Goal: Task Accomplishment & Management: Use online tool/utility

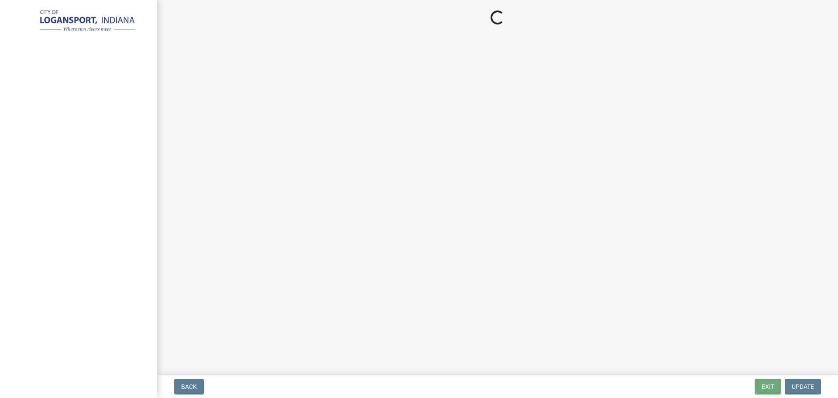
select select "3: 3"
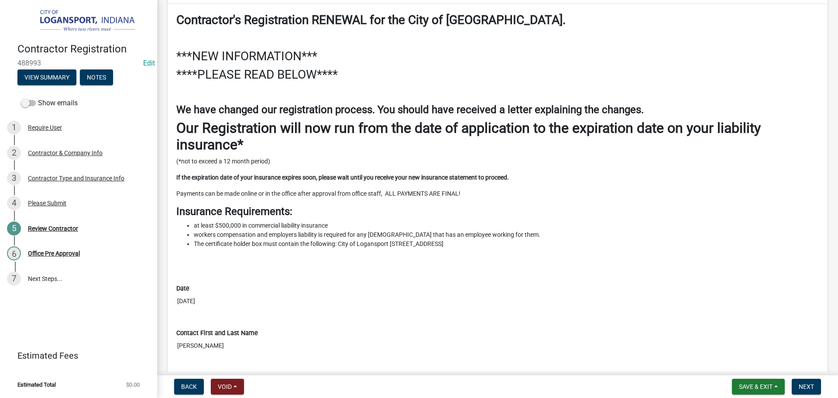
scroll to position [262, 0]
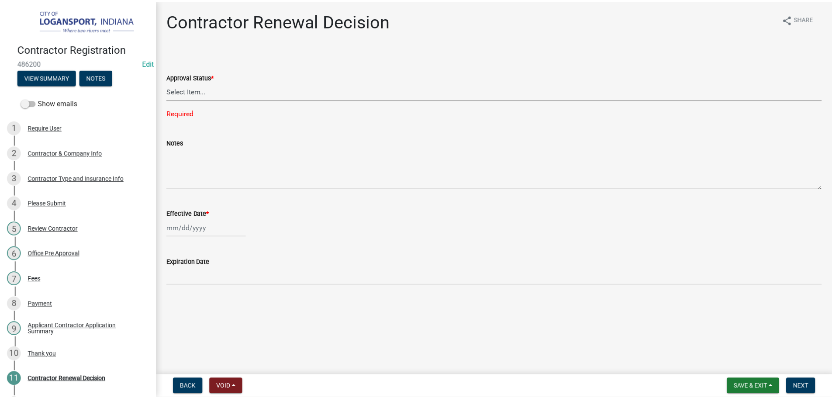
scroll to position [99, 0]
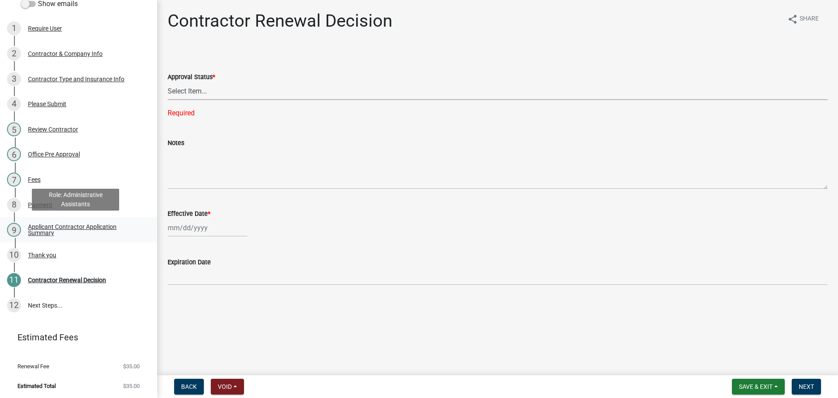
click at [52, 227] on div "Applicant Contractor Application Summary" at bounding box center [85, 230] width 115 height 12
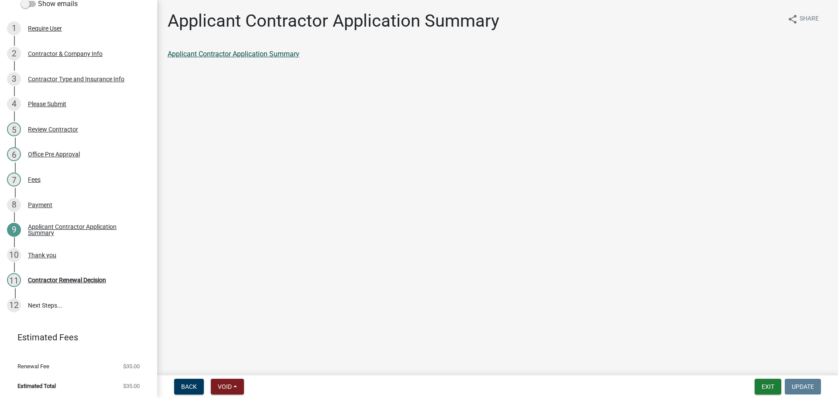
click at [249, 55] on link "Applicant Contractor Application Summary" at bounding box center [234, 54] width 132 height 8
click at [767, 385] on button "Exit" at bounding box center [768, 386] width 27 height 16
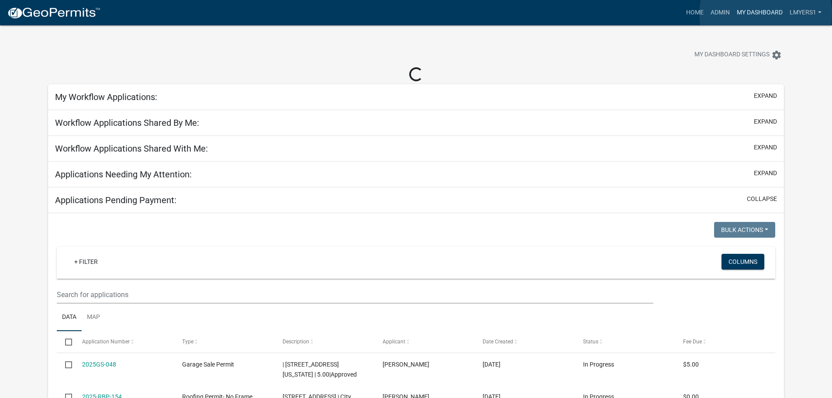
click at [765, 14] on link "My Dashboard" at bounding box center [759, 12] width 53 height 17
select select "2: 50"
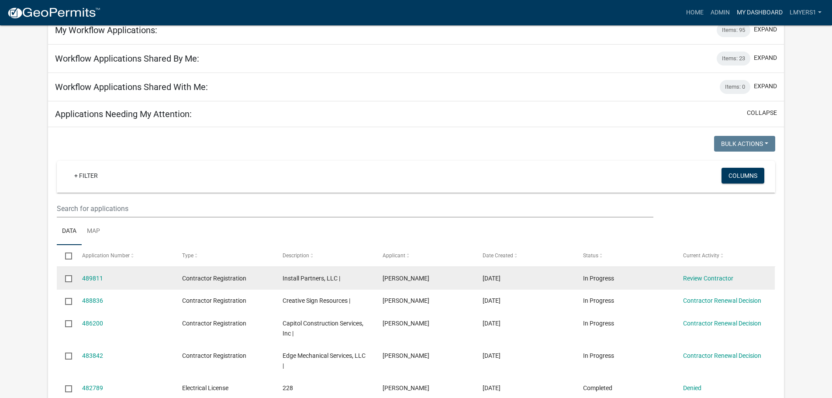
scroll to position [87, 0]
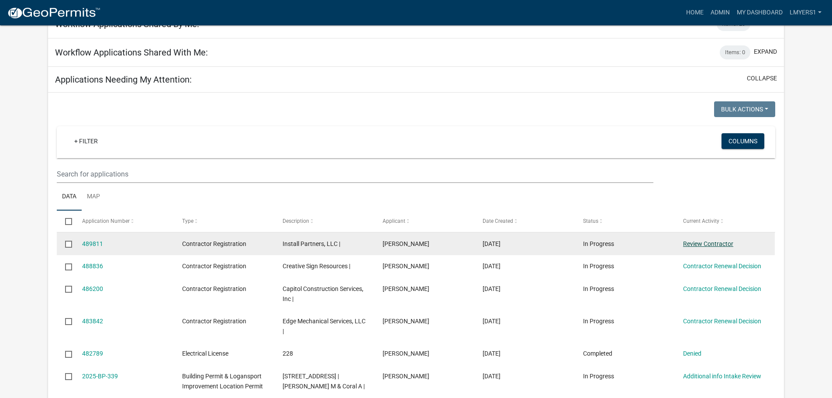
click at [693, 242] on link "Review Contractor" at bounding box center [708, 243] width 50 height 7
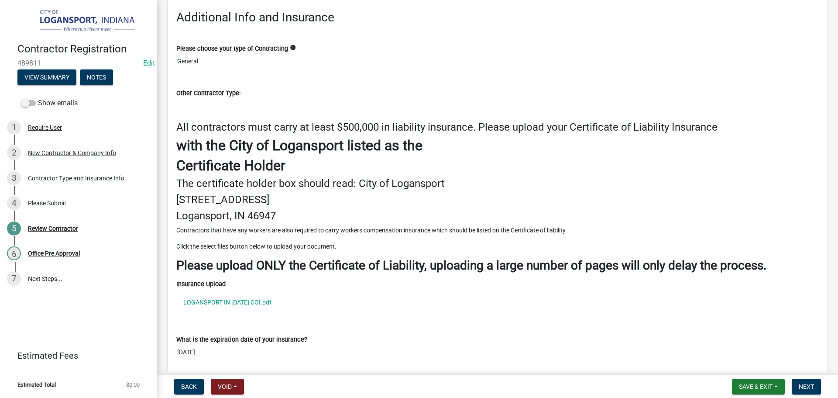
scroll to position [1004, 0]
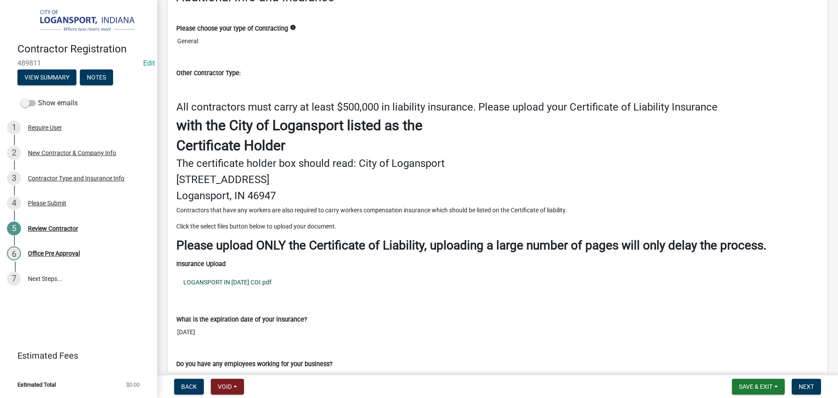
click at [237, 279] on link "LOGANSPORT IN 2026 COI.pdf" at bounding box center [497, 282] width 643 height 20
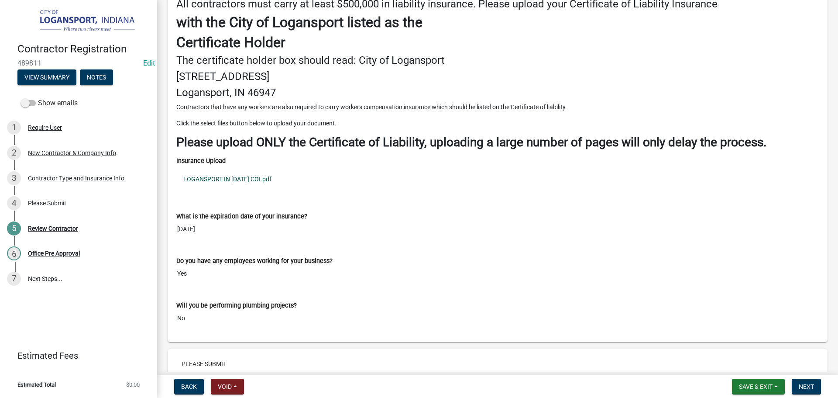
scroll to position [1142, 0]
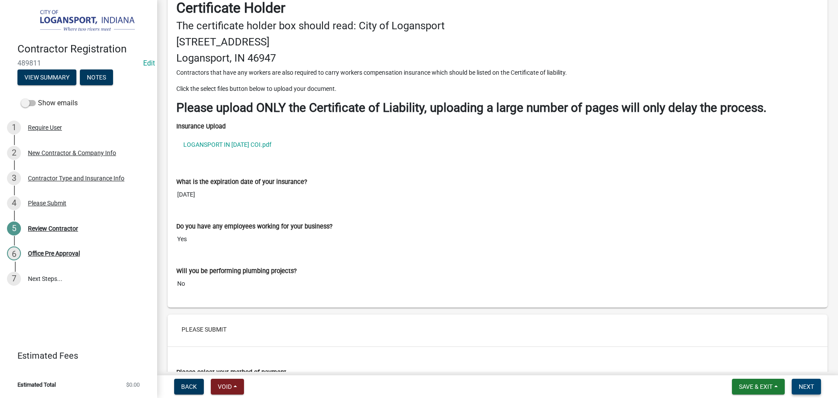
click at [807, 384] on span "Next" at bounding box center [806, 386] width 15 height 7
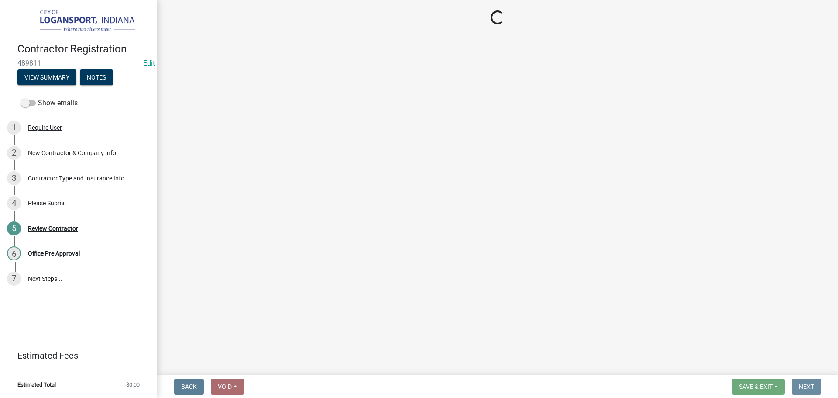
scroll to position [0, 0]
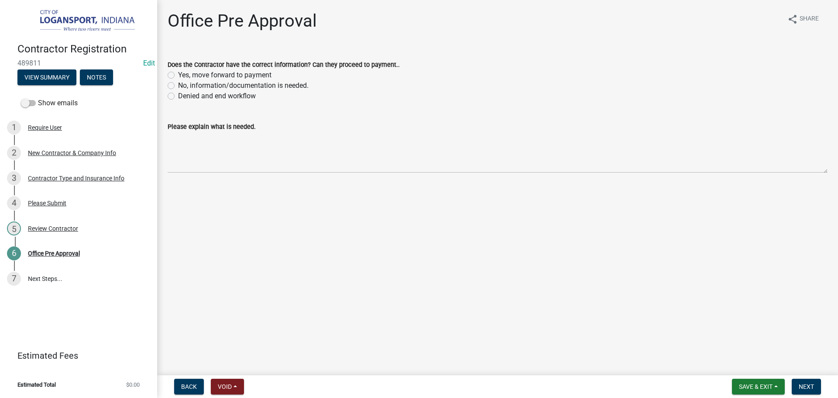
click at [178, 75] on label "Yes, move forward to payment" at bounding box center [224, 75] width 93 height 10
click at [178, 75] on input "Yes, move forward to payment" at bounding box center [181, 73] width 6 height 6
radio input "true"
click at [813, 385] on span "Next" at bounding box center [806, 386] width 15 height 7
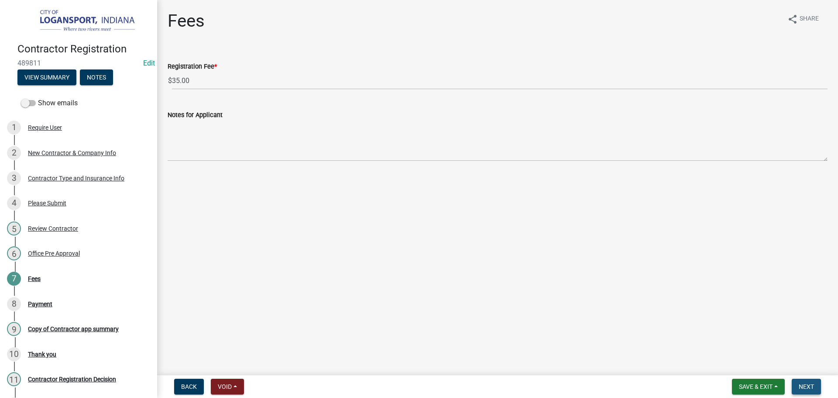
click at [814, 385] on span "Next" at bounding box center [806, 386] width 15 height 7
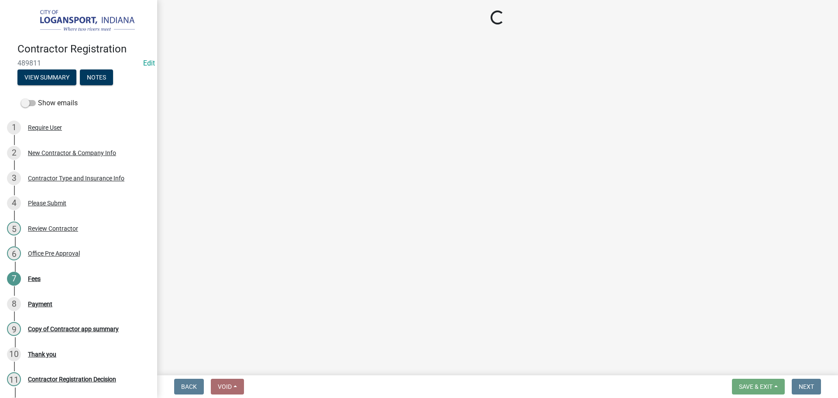
select select "3: 3"
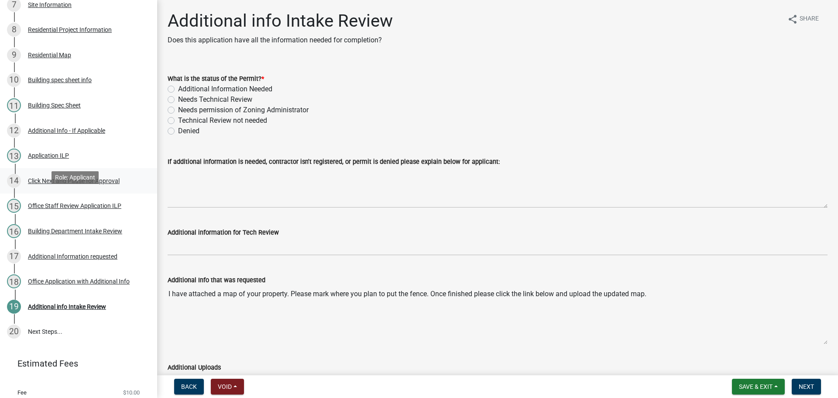
scroll to position [306, 0]
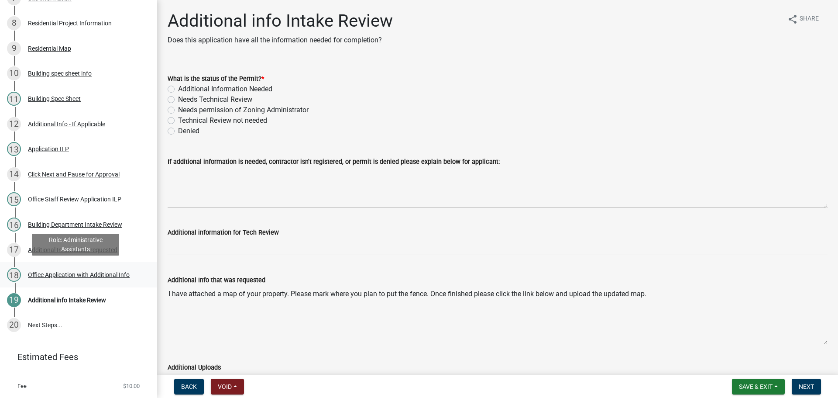
click at [73, 272] on div "Office Application with Additional Info" at bounding box center [79, 275] width 102 height 6
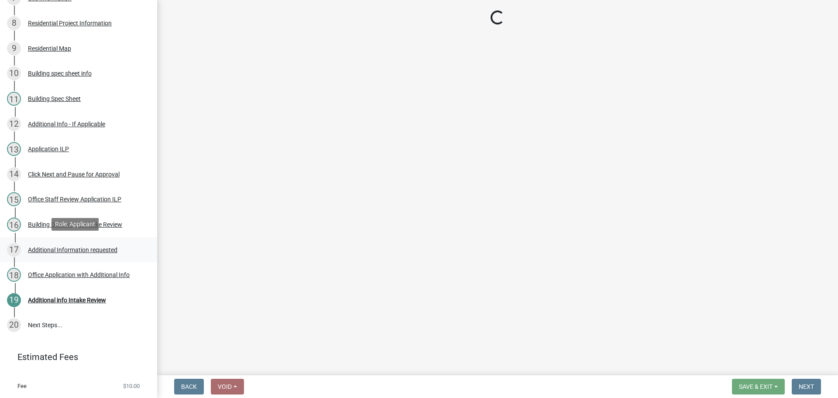
click at [48, 249] on div "Additional Information requested" at bounding box center [72, 250] width 89 height 6
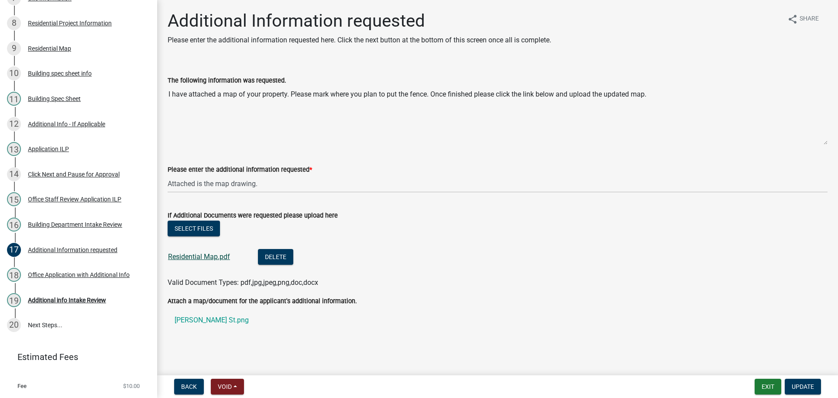
click at [172, 255] on link "Residential Map.pdf" at bounding box center [199, 256] width 62 height 8
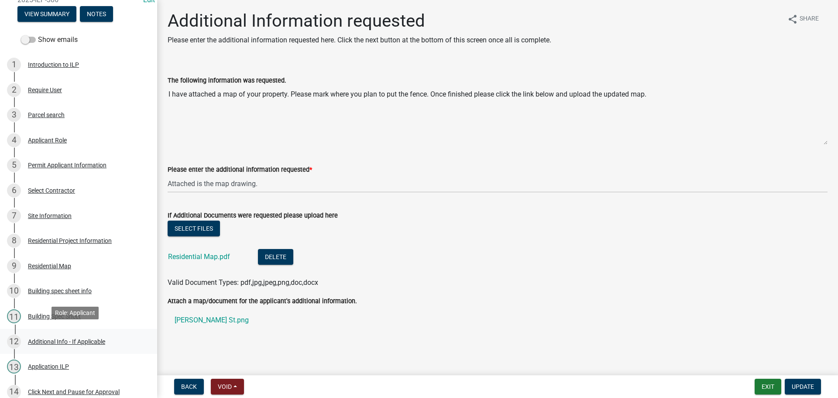
scroll to position [87, 0]
click at [74, 238] on div "Residential Project Information" at bounding box center [70, 241] width 84 height 6
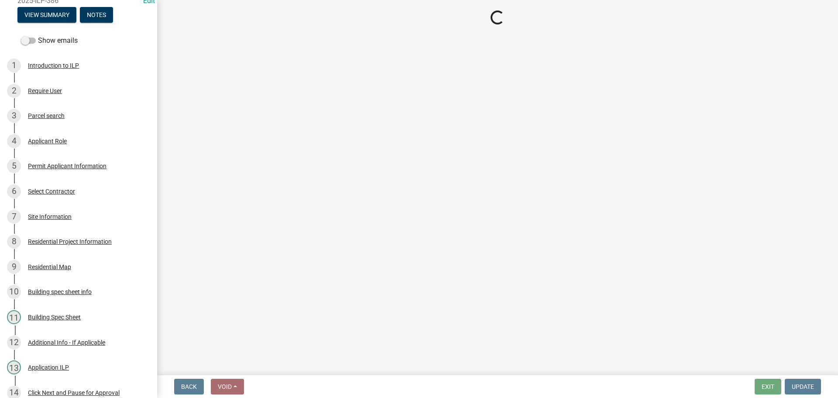
select select "b8a7655a-e911-4aac-a321-69e5bfba2fef"
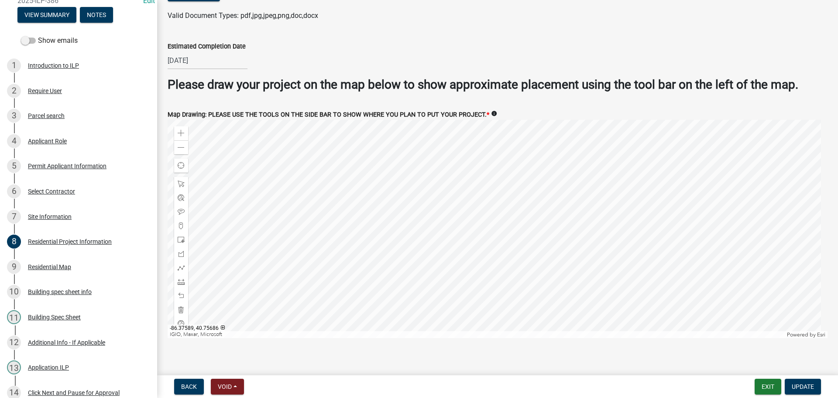
scroll to position [1679, 0]
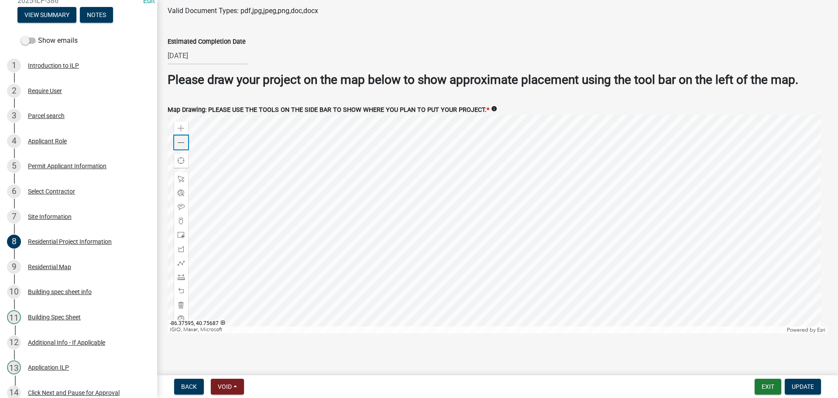
click at [183, 141] on span at bounding box center [181, 142] width 7 height 7
click at [388, 229] on div at bounding box center [498, 224] width 660 height 218
click at [182, 273] on span at bounding box center [181, 276] width 7 height 7
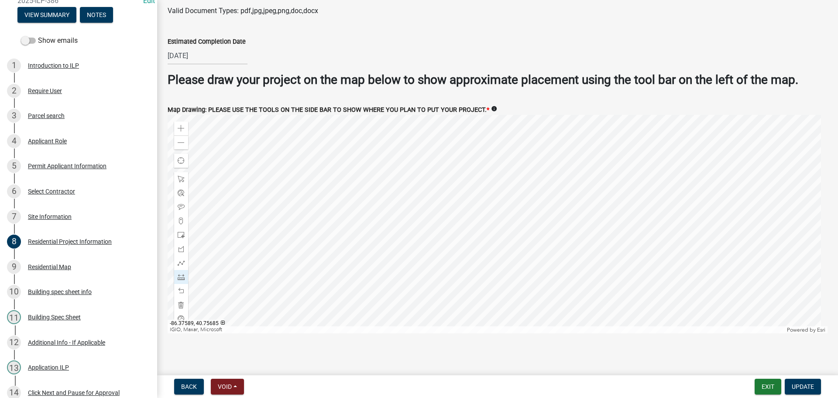
click at [467, 262] on div at bounding box center [498, 224] width 660 height 218
click at [466, 149] on div at bounding box center [498, 224] width 660 height 218
click at [486, 148] on div at bounding box center [498, 224] width 660 height 218
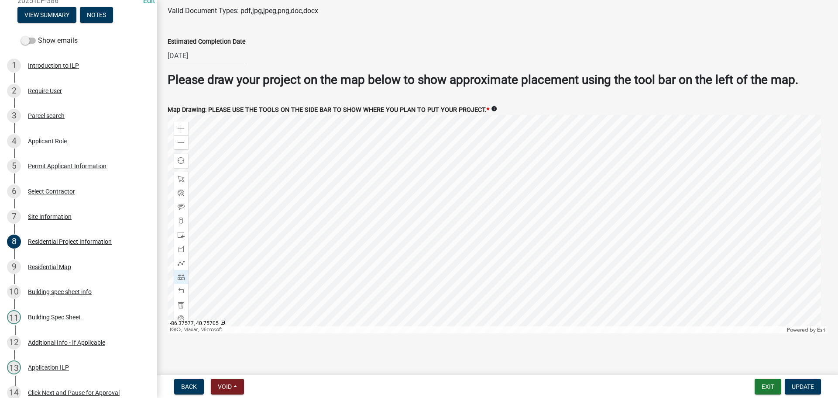
click at [506, 175] on div at bounding box center [498, 224] width 660 height 218
click at [506, 224] on div at bounding box center [498, 224] width 660 height 218
click at [802, 391] on button "Update" at bounding box center [803, 386] width 36 height 16
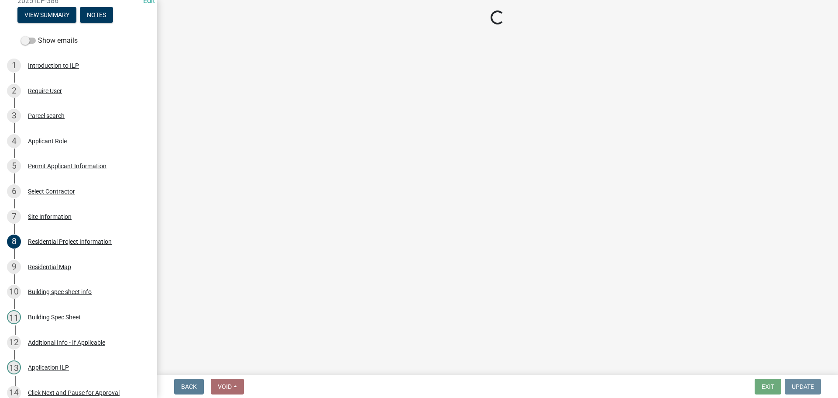
scroll to position [0, 0]
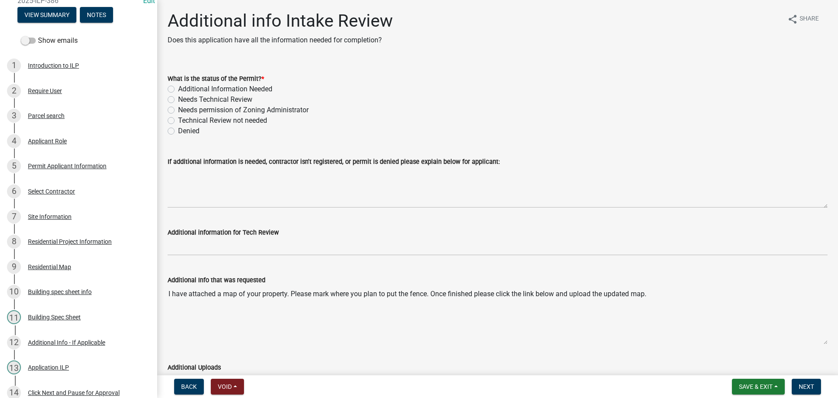
click at [178, 100] on label "Needs Technical Review" at bounding box center [215, 99] width 74 height 10
click at [178, 100] on input "Needs Technical Review" at bounding box center [181, 97] width 6 height 6
radio input "true"
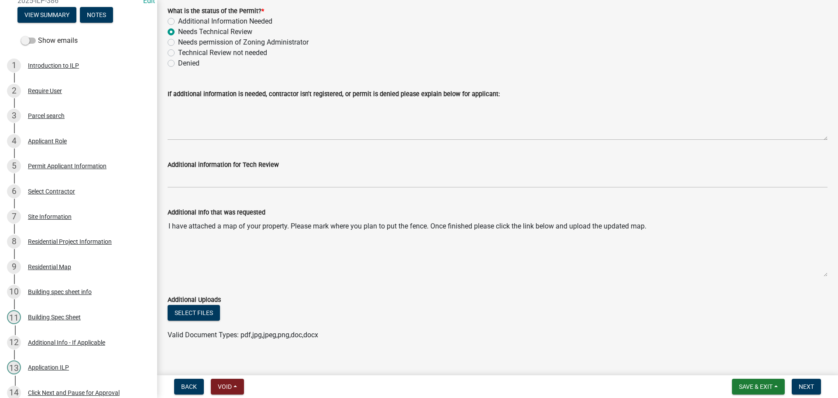
scroll to position [78, 0]
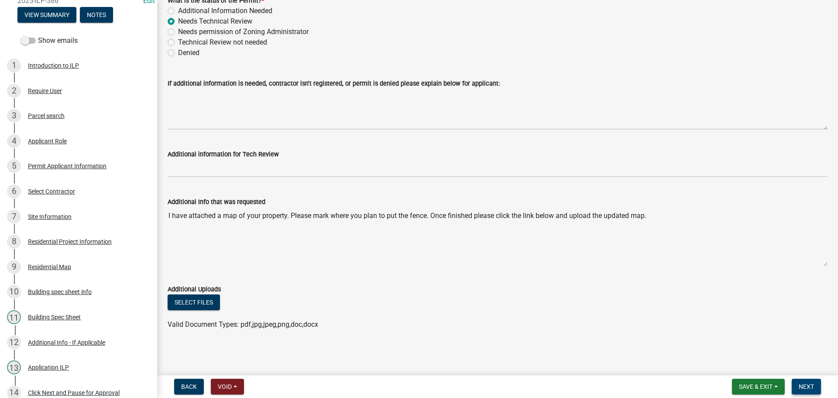
click at [805, 386] on span "Next" at bounding box center [806, 386] width 15 height 7
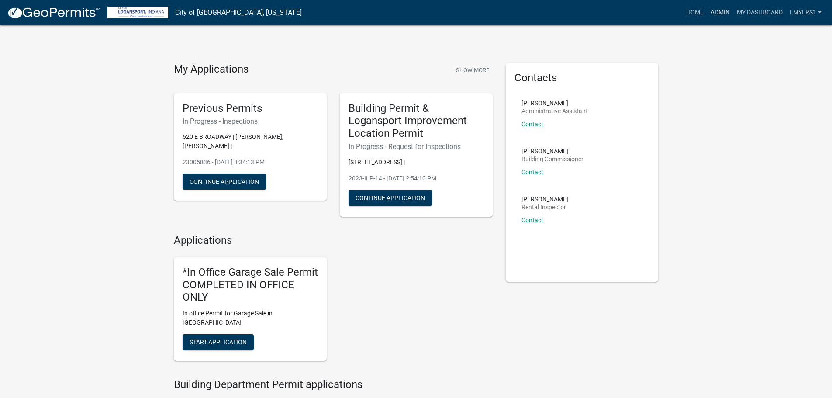
click at [721, 11] on link "Admin" at bounding box center [720, 12] width 26 height 17
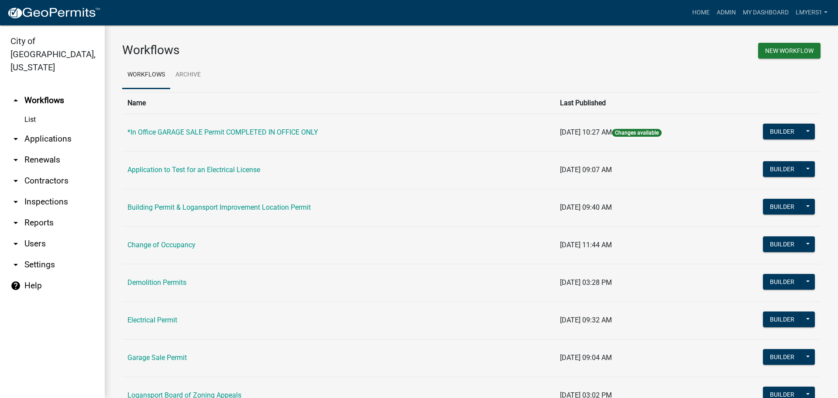
click at [55, 128] on link "arrow_drop_down Applications" at bounding box center [52, 138] width 105 height 21
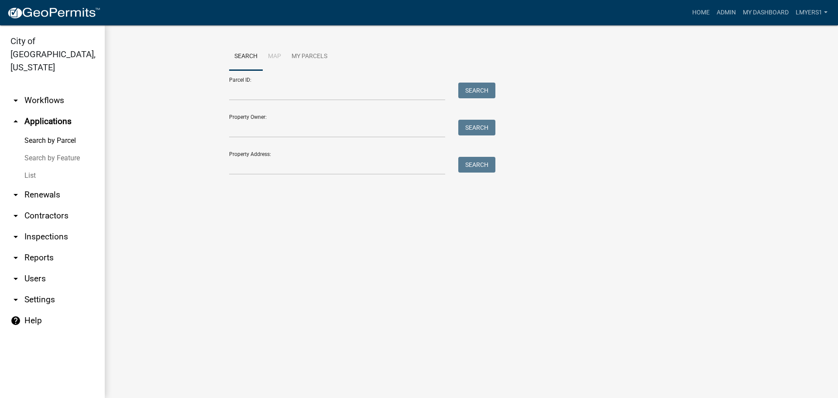
click at [28, 167] on link "List" at bounding box center [52, 175] width 105 height 17
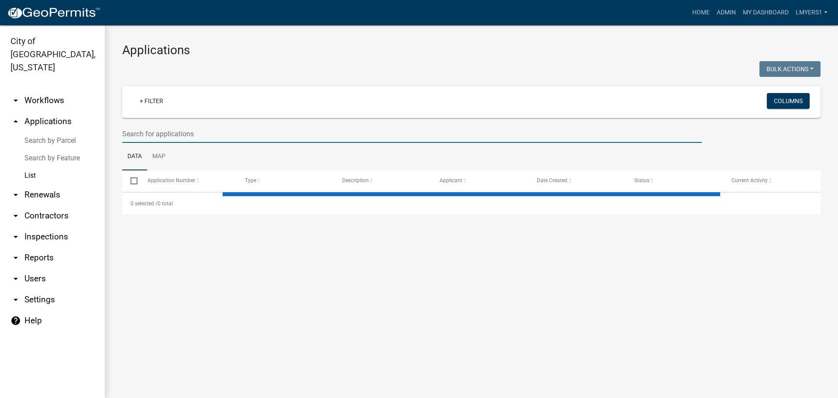
click at [188, 134] on input "text" at bounding box center [412, 134] width 580 height 18
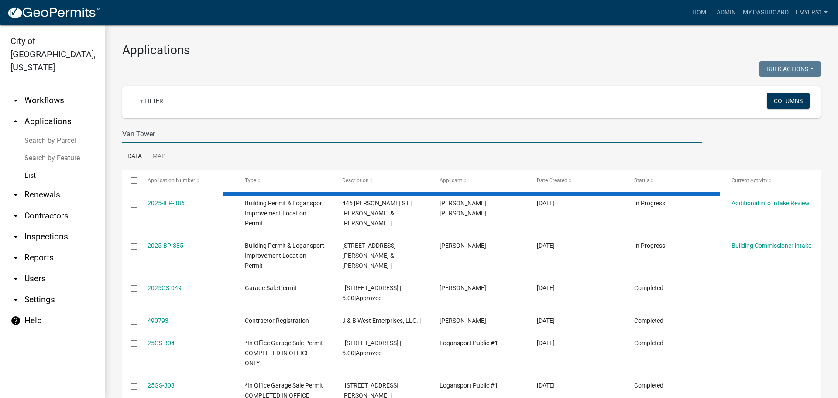
click at [122, 134] on input "Van Tower" at bounding box center [412, 134] width 580 height 18
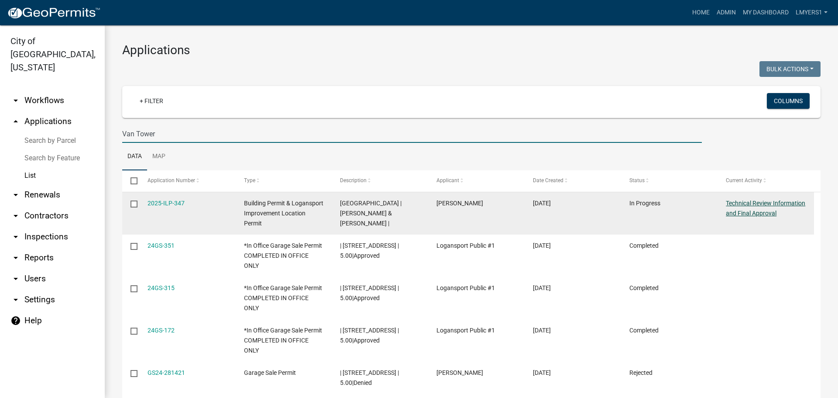
type input "Van Tower"
click at [739, 217] on link "Technical Review Information and Final Approval" at bounding box center [765, 208] width 79 height 17
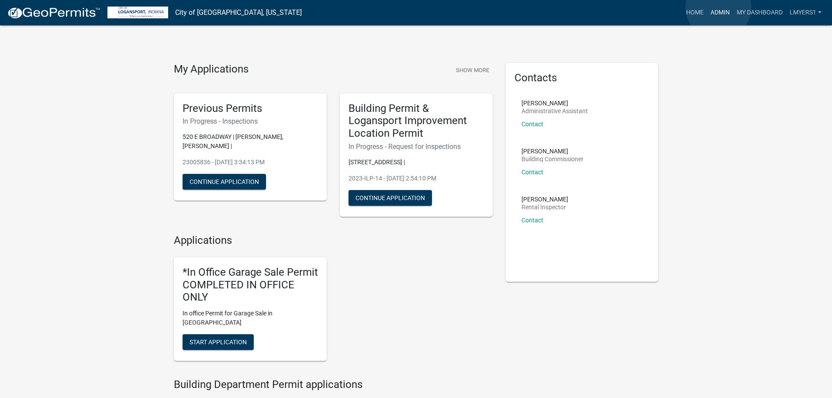
click at [719, 7] on link "Admin" at bounding box center [720, 12] width 26 height 17
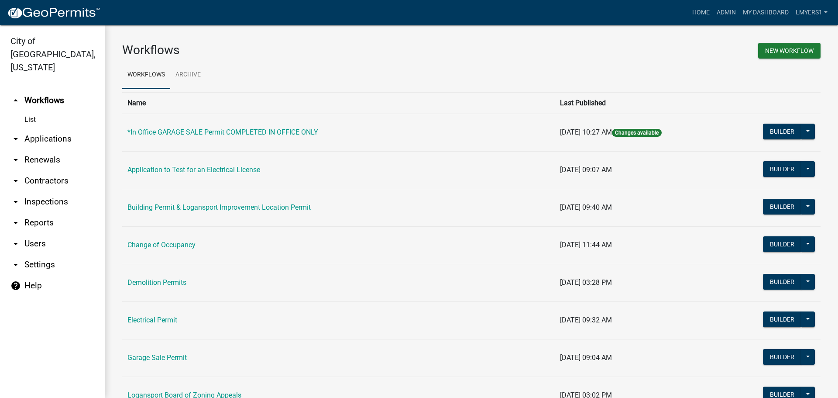
click at [57, 128] on link "arrow_drop_down Applications" at bounding box center [52, 138] width 105 height 21
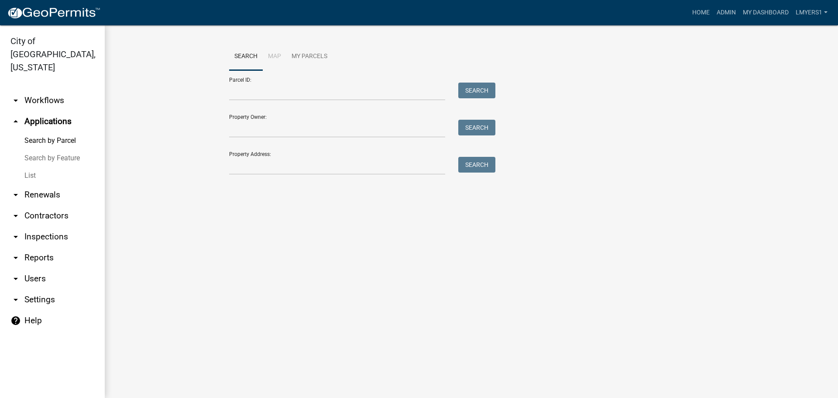
click at [38, 167] on link "List" at bounding box center [52, 175] width 105 height 17
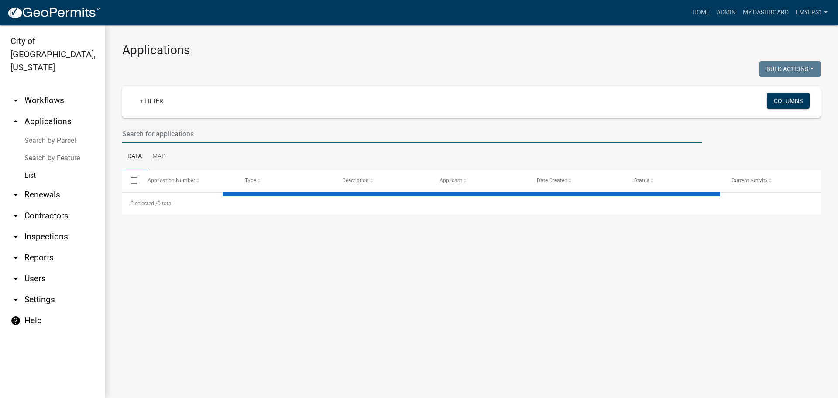
click at [131, 129] on input "text" at bounding box center [412, 134] width 580 height 18
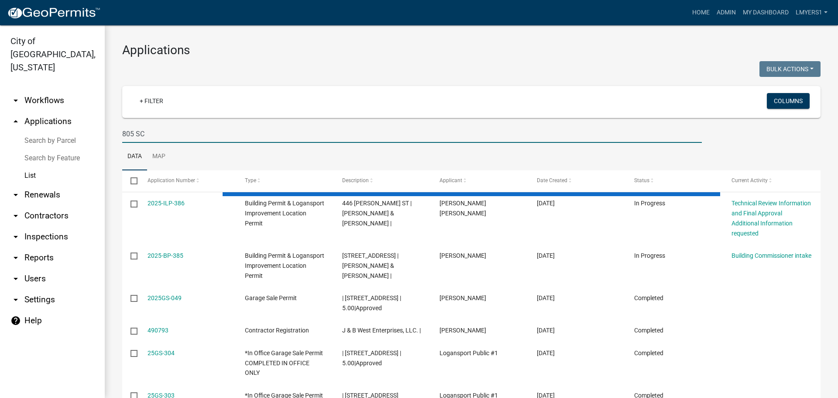
click at [140, 135] on input "805 SC" at bounding box center [412, 134] width 580 height 18
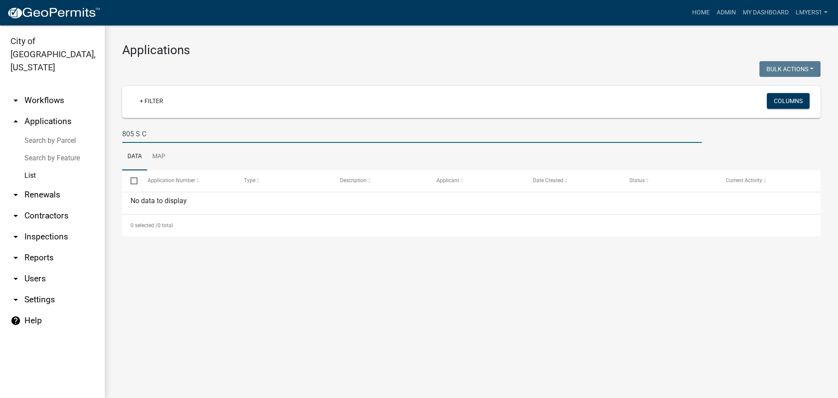
click at [155, 138] on input "805 S C" at bounding box center [412, 134] width 580 height 18
drag, startPoint x: 163, startPoint y: 134, endPoint x: 122, endPoint y: 132, distance: 41.1
click at [122, 132] on div "805 S Cicott" at bounding box center [412, 134] width 593 height 18
click at [132, 133] on input "805 S Cicott" at bounding box center [412, 134] width 580 height 18
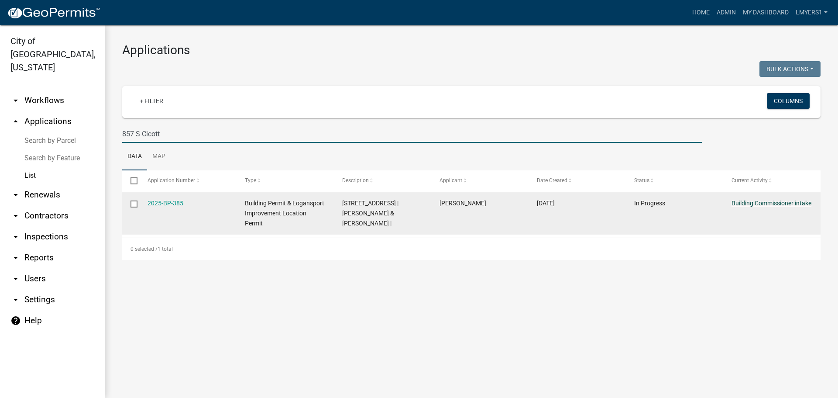
type input "857 S Cicott"
click at [760, 206] on link "Building Commissioner intake" at bounding box center [772, 203] width 80 height 7
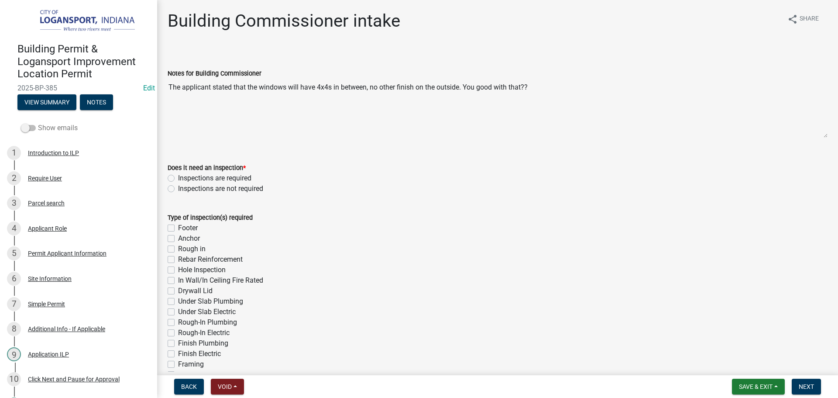
click at [32, 131] on label "Show emails" at bounding box center [49, 128] width 57 height 10
click at [38, 123] on input "Show emails" at bounding box center [38, 123] width 0 height 0
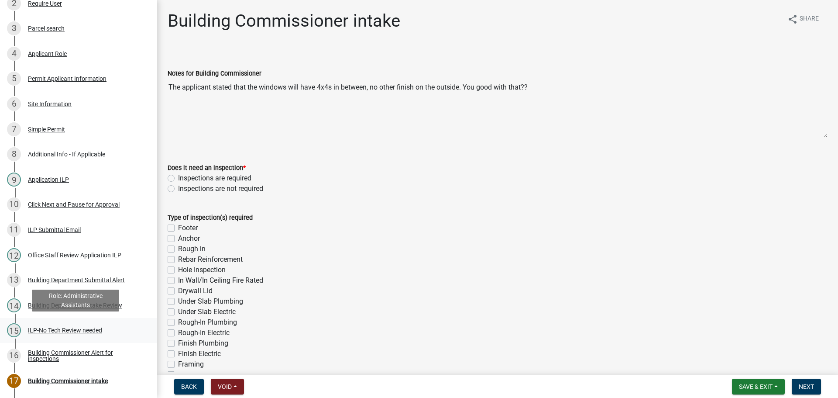
click at [47, 329] on div "ILP-No Tech Review needed" at bounding box center [65, 330] width 74 height 6
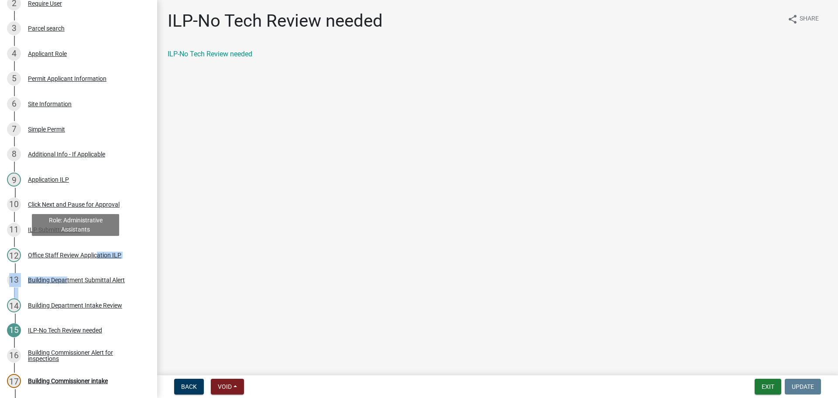
drag, startPoint x: 65, startPoint y: 279, endPoint x: 95, endPoint y: 251, distance: 40.1
click at [95, 251] on ul "1 Introduction to ILP 2 Require User 3 Parcel search 4 Applicant Role 5 Permit …" at bounding box center [78, 192] width 157 height 460
click at [95, 252] on div "Office Staff Review Application ILP" at bounding box center [74, 255] width 93 height 6
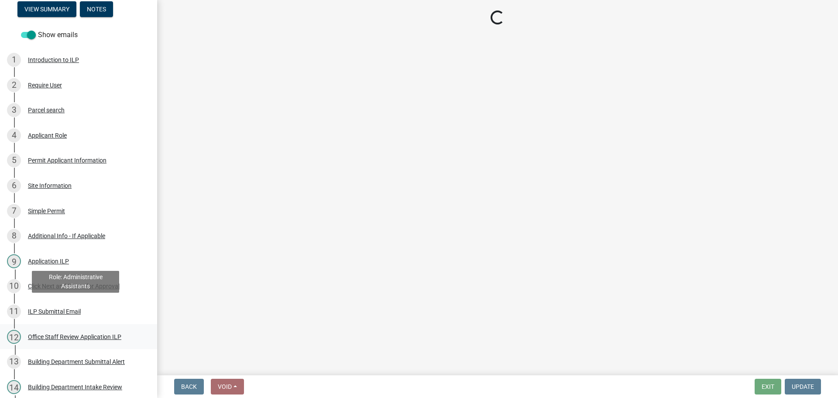
scroll to position [87, 0]
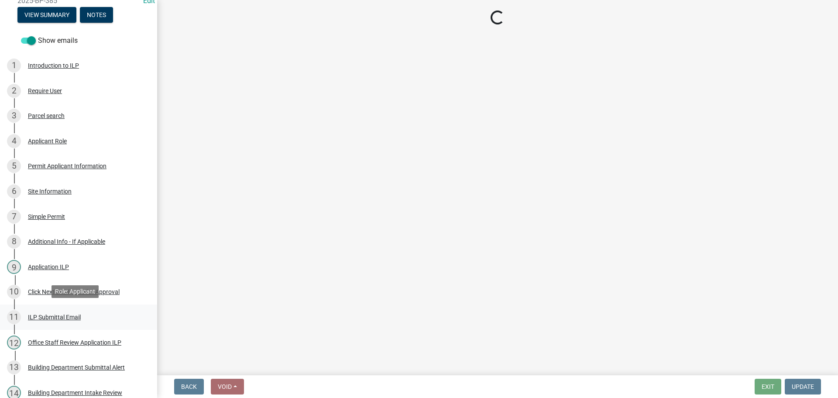
click at [62, 311] on div "11 ILP Submittal Email" at bounding box center [75, 317] width 136 height 14
click at [62, 314] on div "ILP Submittal Email" at bounding box center [54, 317] width 53 height 6
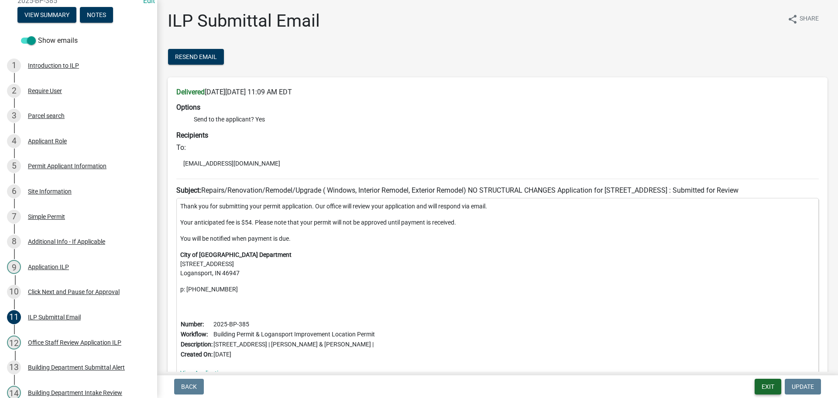
click at [769, 387] on button "Exit" at bounding box center [768, 386] width 27 height 16
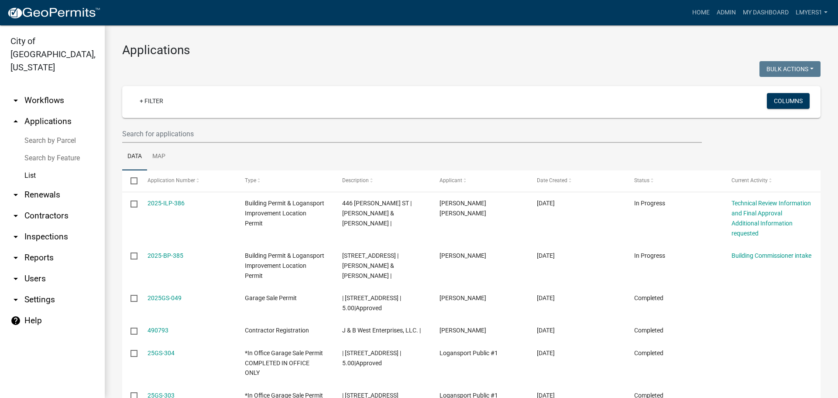
click at [51, 205] on link "arrow_drop_down Contractors" at bounding box center [52, 215] width 105 height 21
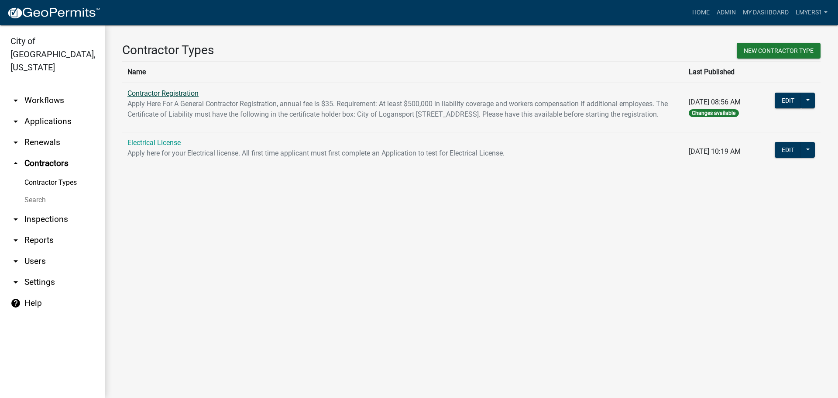
click at [158, 91] on link "Contractor Registration" at bounding box center [162, 93] width 71 height 8
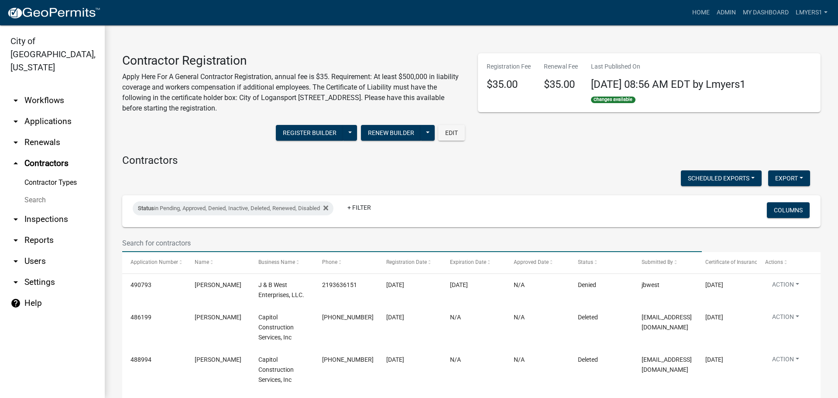
click at [168, 236] on input "text" at bounding box center [412, 243] width 580 height 18
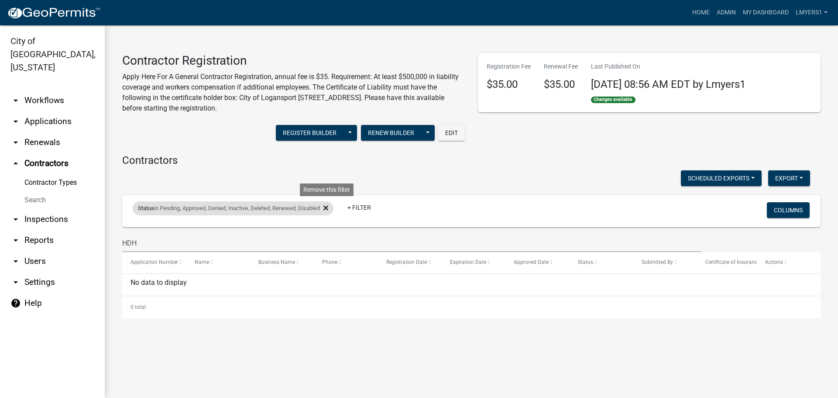
click at [326, 209] on fa-icon at bounding box center [324, 208] width 8 height 14
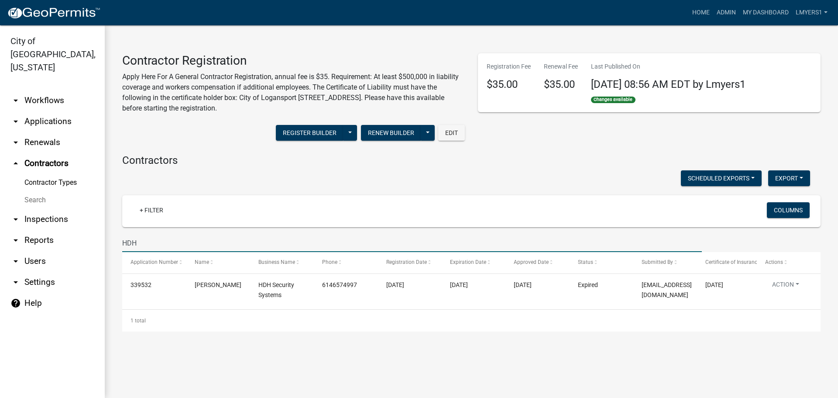
click at [148, 243] on input "HDH" at bounding box center [412, 243] width 580 height 18
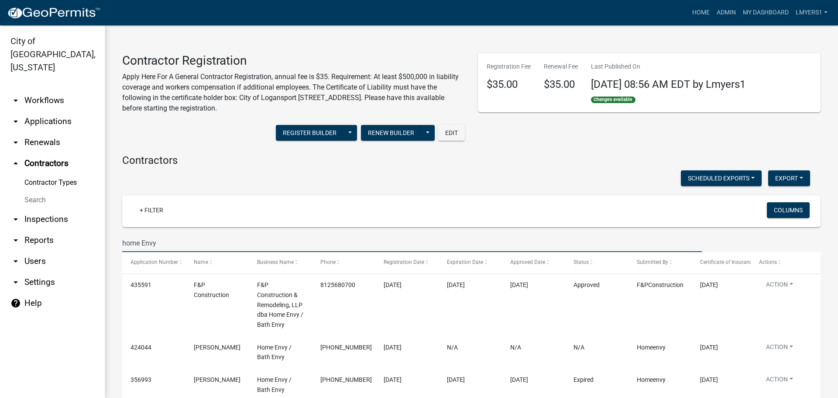
click at [172, 241] on input "home Envy" at bounding box center [412, 243] width 580 height 18
click at [173, 241] on input "home Envy" at bounding box center [412, 243] width 580 height 18
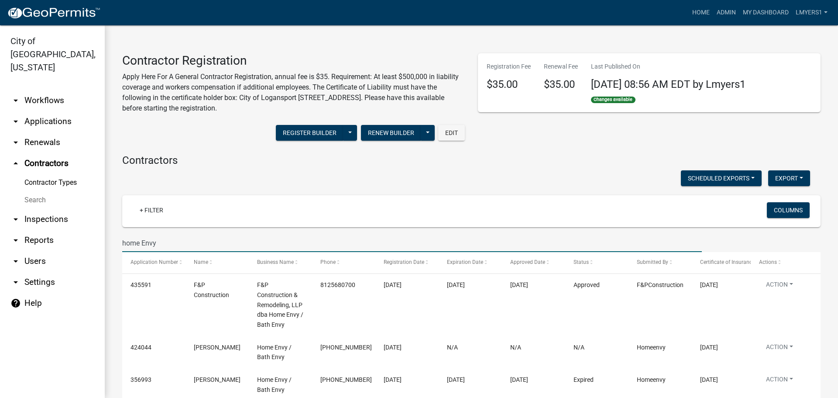
click at [173, 241] on input "home Envy" at bounding box center [412, 243] width 580 height 18
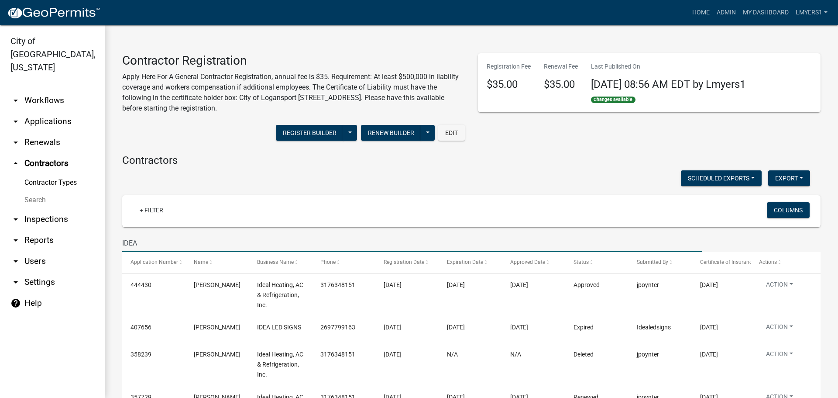
click at [157, 239] on input "IDEA" at bounding box center [412, 243] width 580 height 18
click at [155, 246] on input "IDEA" at bounding box center [412, 243] width 580 height 18
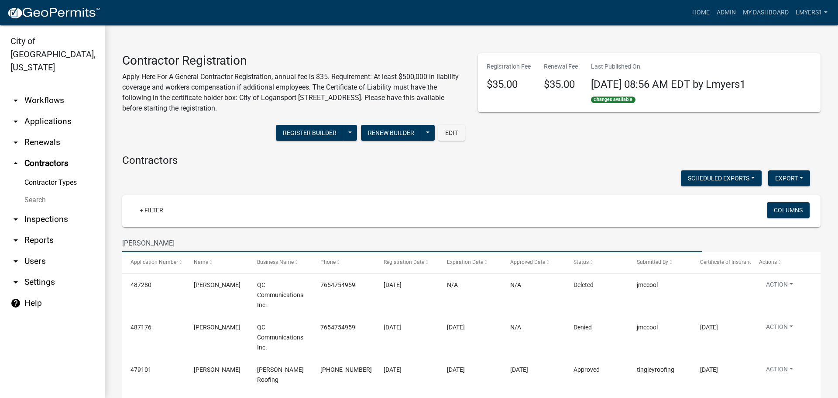
click at [189, 244] on input "[PERSON_NAME]" at bounding box center [412, 243] width 580 height 18
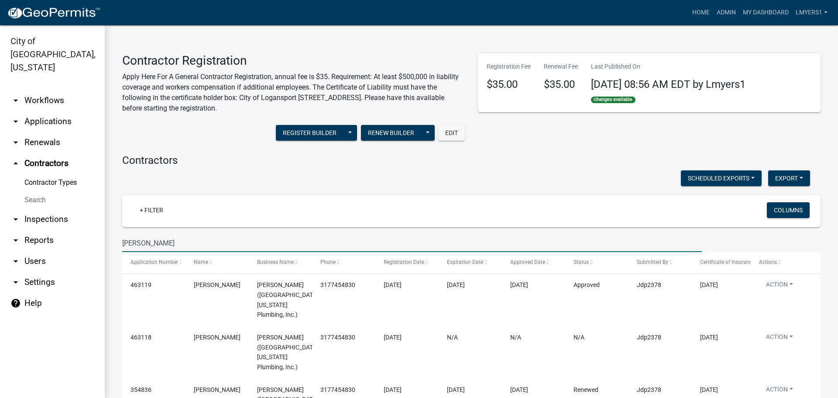
type input "[PERSON_NAME]"
click at [49, 230] on link "arrow_drop_down Reports" at bounding box center [52, 240] width 105 height 21
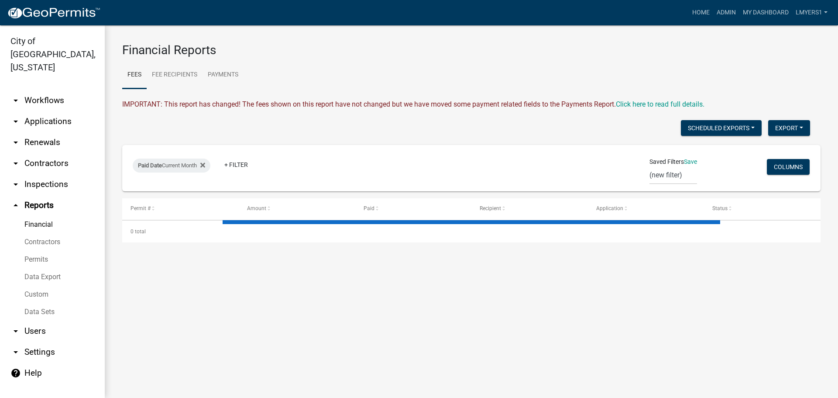
click at [35, 303] on link "Data Sets" at bounding box center [52, 311] width 105 height 17
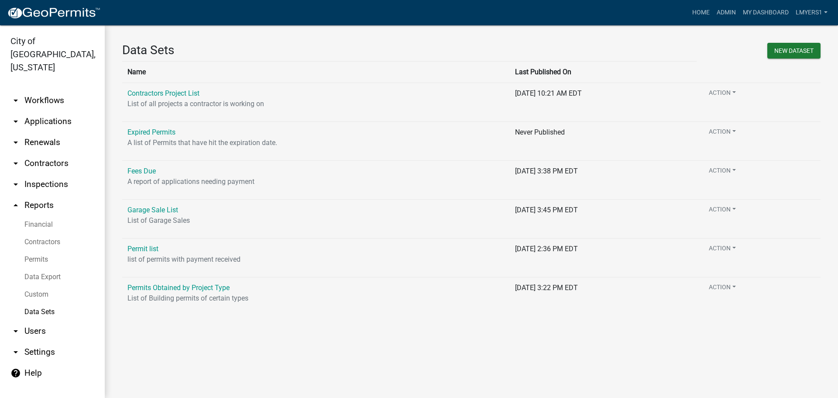
click at [47, 268] on link "Data Export" at bounding box center [52, 276] width 105 height 17
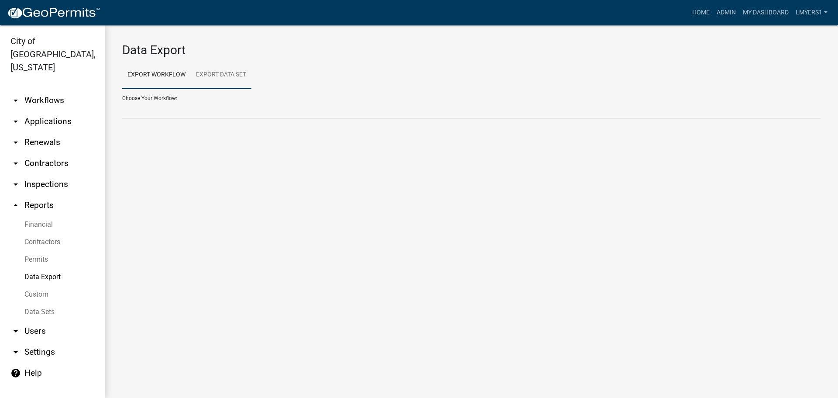
click at [208, 76] on link "Export Data Set" at bounding box center [221, 75] width 61 height 28
click at [201, 111] on select "Contractors Project List Fees Due Garage Sale List Permit list Permits Obtained…" at bounding box center [471, 110] width 698 height 18
select select "3: 82e0a01d-f1b8-49f2-aad3-a8058d032405"
click at [122, 101] on select "Contractors Project List Fees Due Garage Sale List Permit list Permits Obtained…" at bounding box center [471, 110] width 698 height 18
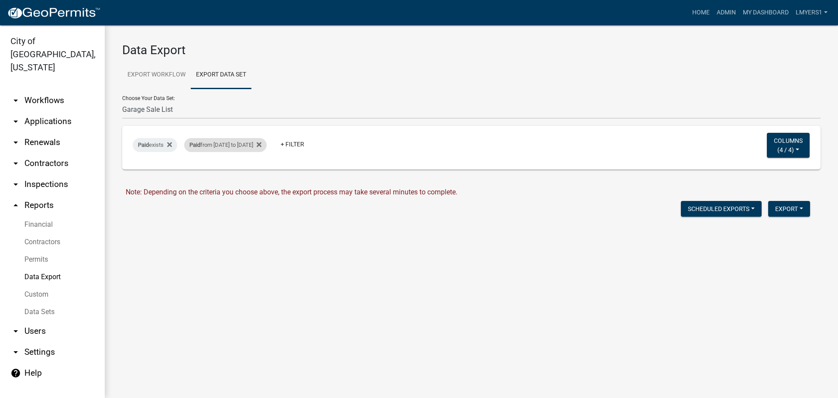
click at [235, 144] on div "Paid from [DATE] to [DATE]" at bounding box center [225, 145] width 83 height 14
select select "custom"
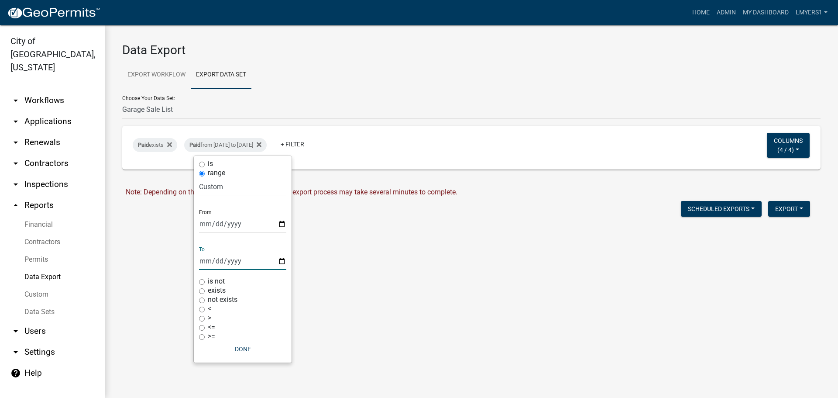
click at [282, 262] on input "[DATE]" at bounding box center [242, 261] width 87 height 18
type input "[DATE]"
click at [283, 225] on input "[DATE]" at bounding box center [242, 224] width 87 height 18
type input "[DATE]"
click at [244, 349] on button "Done" at bounding box center [242, 349] width 87 height 16
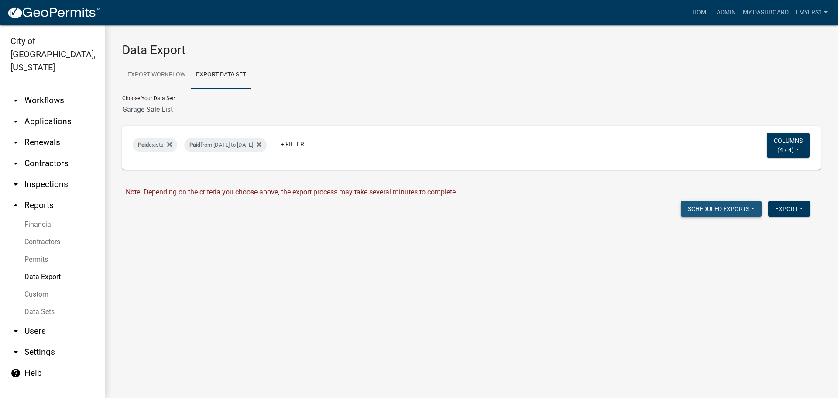
click at [722, 210] on button "Scheduled Exports" at bounding box center [721, 209] width 81 height 16
click at [783, 206] on button "Export" at bounding box center [789, 209] width 42 height 16
click at [768, 234] on button "Excel Format (.xlsx)" at bounding box center [770, 231] width 82 height 21
click at [171, 227] on link "Download Garage Sale List.xlsx" at bounding box center [175, 227] width 98 height 8
